Goal: Navigation & Orientation: Find specific page/section

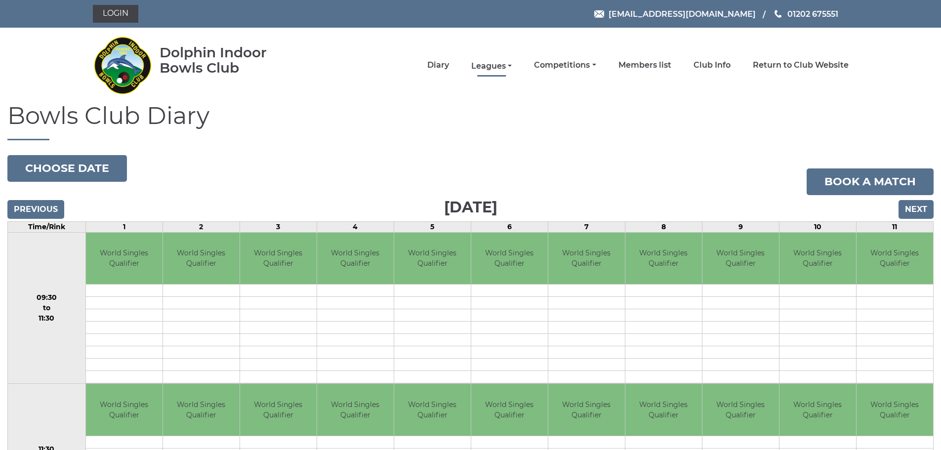
click at [512, 65] on link "Leagues" at bounding box center [491, 66] width 41 height 11
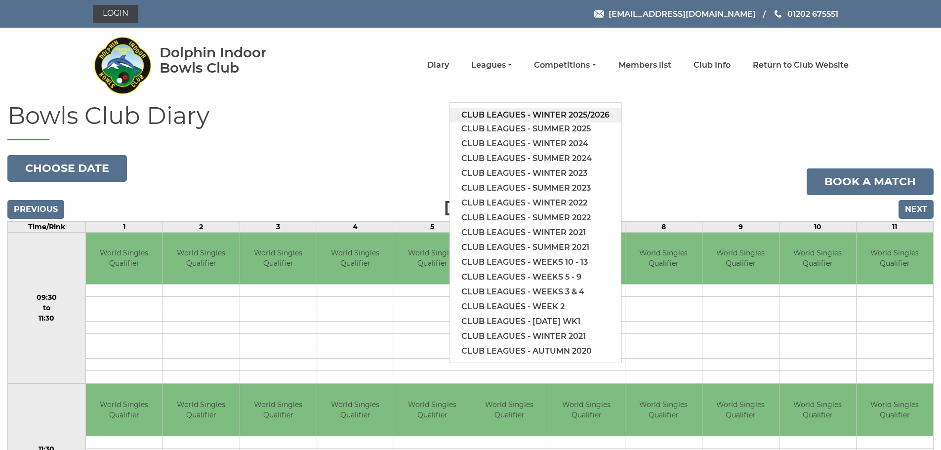
click at [499, 115] on link "Club leagues - Winter 2025/2026" at bounding box center [536, 115] width 172 height 15
